Goal: Task Accomplishment & Management: Complete application form

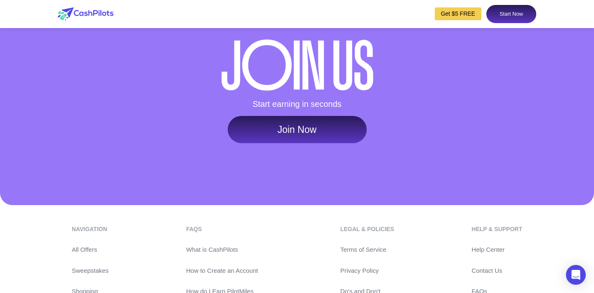
scroll to position [3954, 0]
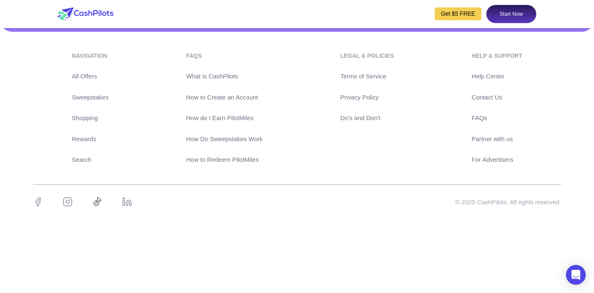
click at [522, 12] on link "Start Now" at bounding box center [511, 14] width 50 height 18
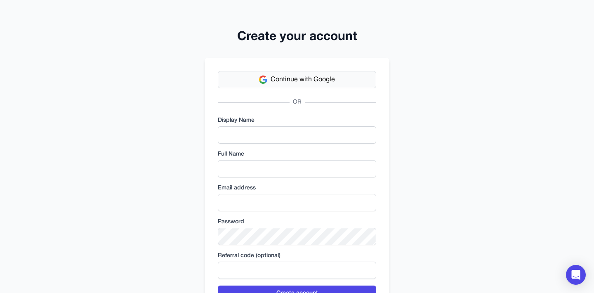
click at [331, 82] on span "Continue with Google" at bounding box center [303, 80] width 64 height 10
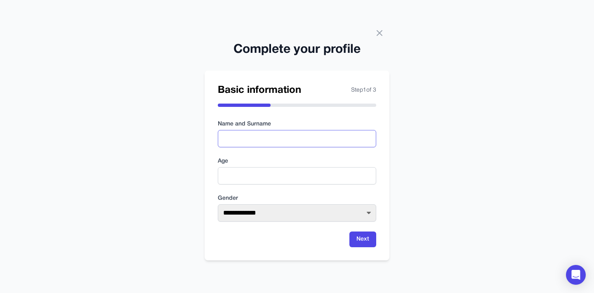
click at [279, 142] on input "text" at bounding box center [297, 138] width 158 height 17
type input "**********"
click at [254, 183] on input "number" at bounding box center [297, 175] width 158 height 17
type input "**"
click at [295, 224] on form "**********" at bounding box center [297, 183] width 158 height 127
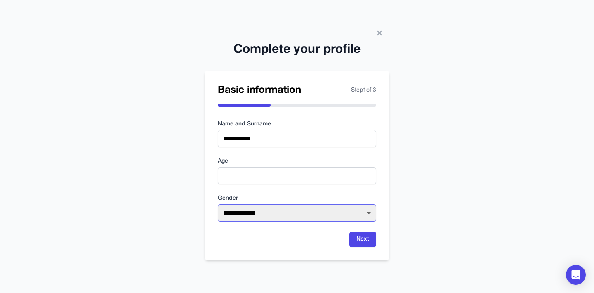
click at [307, 218] on select "**********" at bounding box center [297, 212] width 158 height 17
select select "****"
click at [366, 237] on button "Next" at bounding box center [362, 239] width 27 height 16
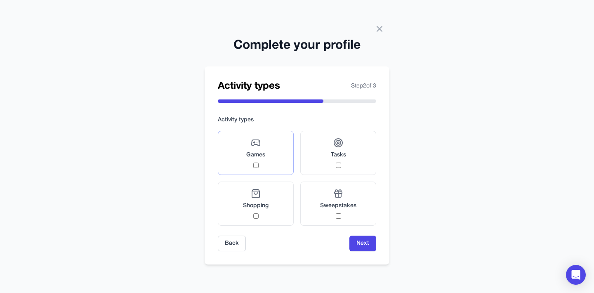
click at [277, 153] on label "Games" at bounding box center [256, 153] width 76 height 44
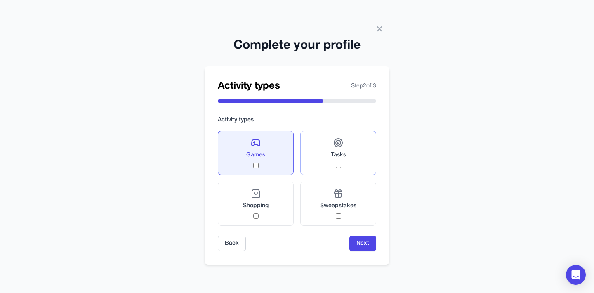
click at [335, 151] on span "Tasks" at bounding box center [338, 155] width 15 height 8
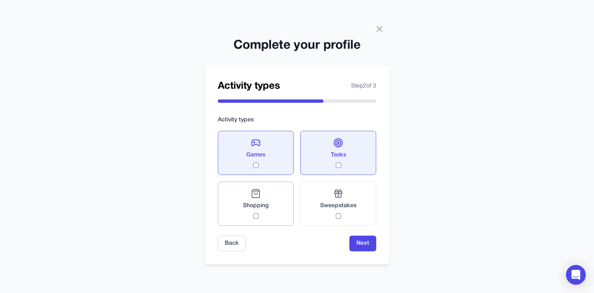
click at [273, 200] on label "Shopping" at bounding box center [256, 204] width 76 height 44
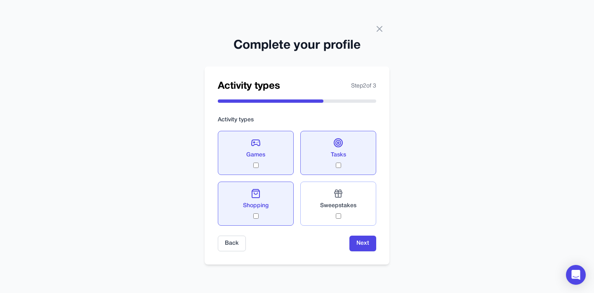
click at [345, 208] on span "Sweepstakes" at bounding box center [338, 206] width 36 height 8
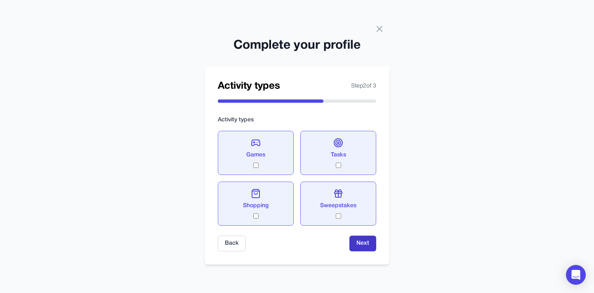
click at [369, 241] on button "Next" at bounding box center [362, 244] width 27 height 16
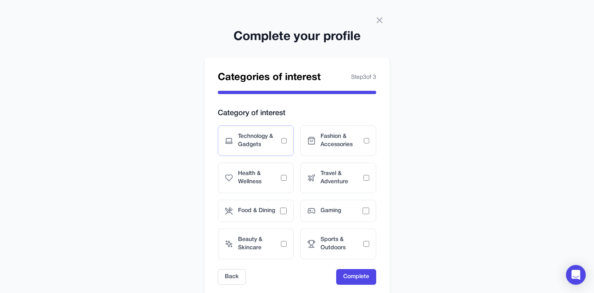
click at [272, 131] on div "Technology & Gadgets" at bounding box center [256, 140] width 76 height 31
click at [342, 130] on div "Fashion & Accessories" at bounding box center [338, 140] width 76 height 31
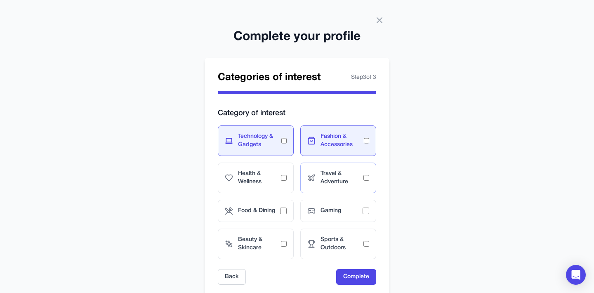
click at [332, 186] on div "Travel & Adventure" at bounding box center [338, 178] width 76 height 31
click at [262, 177] on span "Health & Wellness" at bounding box center [259, 178] width 43 height 17
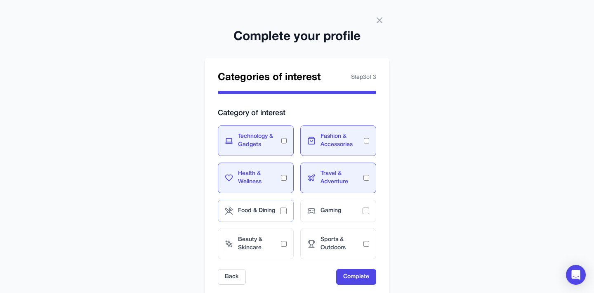
click at [260, 208] on span "Food & Dining" at bounding box center [259, 211] width 42 height 8
click at [318, 212] on div "Gaming" at bounding box center [338, 211] width 76 height 22
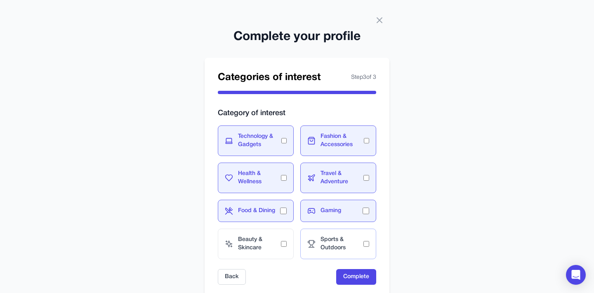
click at [318, 240] on div "Sports & Outdoors" at bounding box center [338, 244] width 76 height 31
click at [254, 234] on div "Beauty & Skincare" at bounding box center [256, 244] width 76 height 31
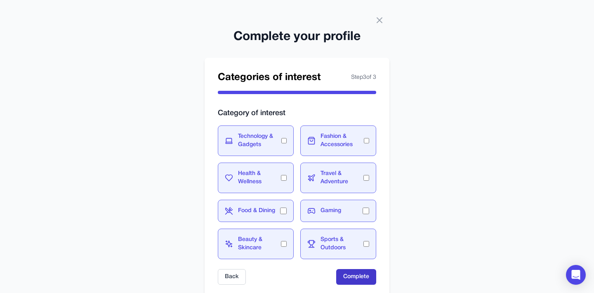
click at [368, 278] on button "Complete" at bounding box center [356, 277] width 40 height 16
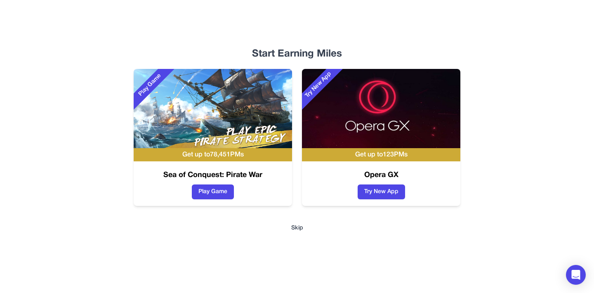
click at [297, 227] on button "Skip" at bounding box center [297, 228] width 12 height 8
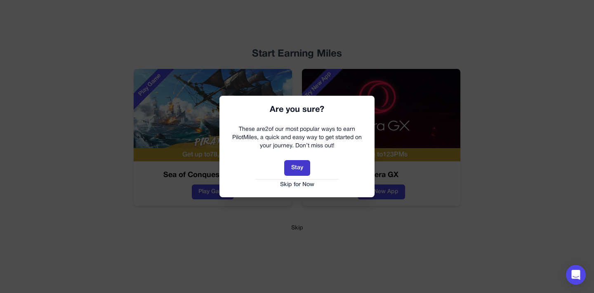
click at [295, 163] on button "Stay" at bounding box center [297, 168] width 26 height 16
